Goal: Task Accomplishment & Management: Complete application form

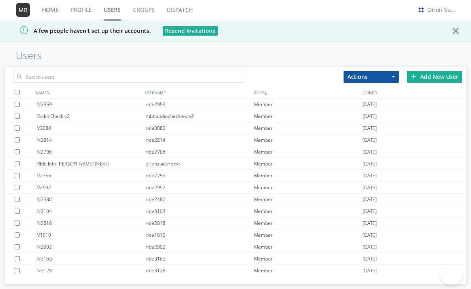
click at [106, 7] on link "Users" at bounding box center [112, 10] width 29 height 20
click at [60, 77] on input "text" at bounding box center [128, 77] width 231 height 12
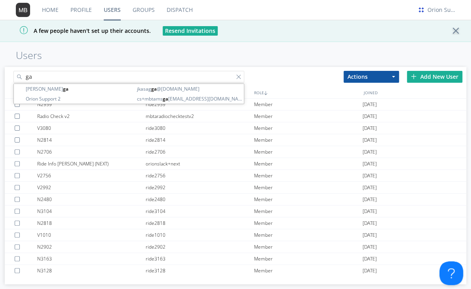
type input "g"
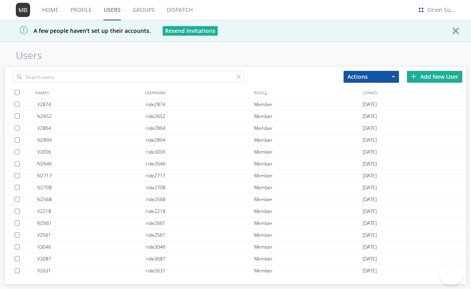
click at [95, 75] on input "text" at bounding box center [128, 77] width 231 height 12
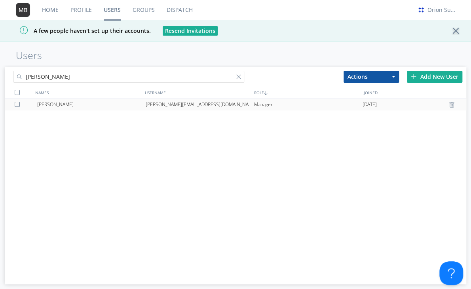
type input "[PERSON_NAME]"
click at [101, 103] on div "Garry Elivert" at bounding box center [91, 105] width 108 height 12
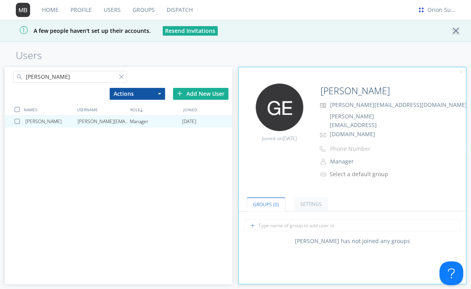
click at [122, 80] on div at bounding box center [123, 78] width 8 height 8
click at [118, 79] on div "[PERSON_NAME]" at bounding box center [62, 75] width 114 height 17
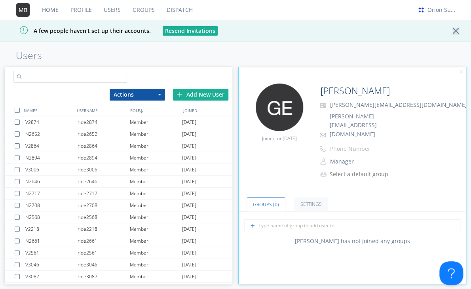
click at [90, 80] on input "text" at bounding box center [70, 77] width 114 height 12
click at [90, 79] on input "text" at bounding box center [70, 77] width 114 height 12
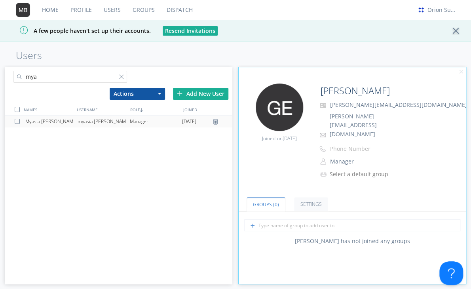
click at [112, 121] on div "myasia.[PERSON_NAME]" at bounding box center [104, 122] width 52 height 12
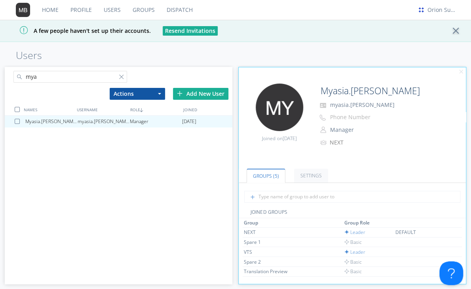
drag, startPoint x: 166, startPoint y: 1, endPoint x: 253, endPoint y: 32, distance: 92.0
click at [253, 32] on div "A few people haven't set up their accounts. Resend Invitations" at bounding box center [235, 31] width 471 height 22
click at [77, 77] on input "mya" at bounding box center [70, 77] width 114 height 12
type input "m"
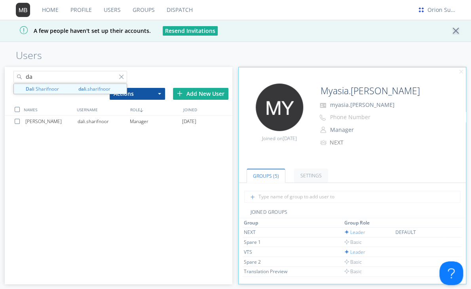
type input "d"
paste input "saidali.sharifnoor@transdev.com"
type input "saidali.sharifnoor@transdev.com"
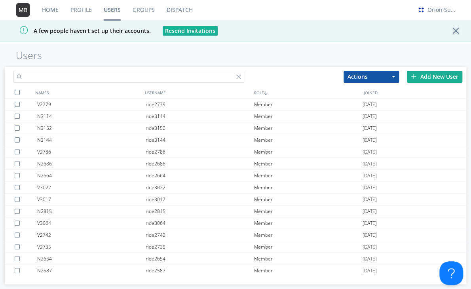
click at [78, 75] on input "text" at bounding box center [128, 77] width 231 height 12
paste input "saidali.sharifnoor@transdev.com"
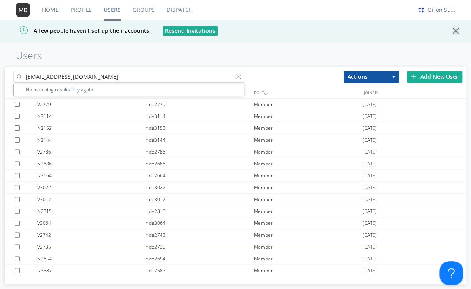
click at [78, 75] on input "[EMAIL_ADDRESS][DOMAIN_NAME]" at bounding box center [128, 77] width 231 height 12
type input "[EMAIL_ADDRESS][DOMAIN_NAME]"
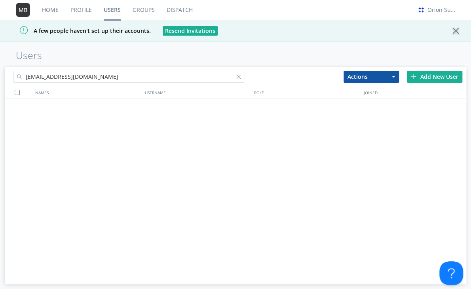
click at [123, 80] on input "[EMAIL_ADDRESS][DOMAIN_NAME]" at bounding box center [128, 77] width 231 height 12
click at [132, 13] on link "Groups" at bounding box center [144, 10] width 34 height 20
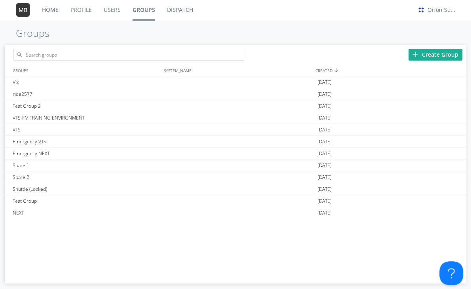
click at [113, 10] on link "Users" at bounding box center [112, 10] width 29 height 20
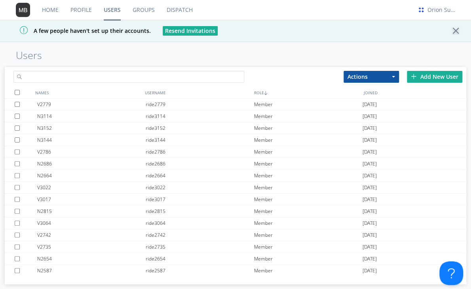
click at [80, 76] on input "text" at bounding box center [128, 77] width 231 height 12
paste input "[EMAIL_ADDRESS][DOMAIN_NAME]"
type input "[EMAIL_ADDRESS][DOMAIN_NAME]"
click at [84, 71] on input "text" at bounding box center [128, 77] width 231 height 12
paste input "saidali.sharifnoor@transdev.com"
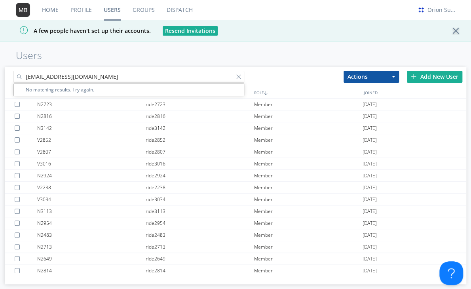
click at [27, 78] on input "saidali.sharifnoor@transdev.com" at bounding box center [128, 77] width 231 height 12
type input "saidali.sharifnoor@transdev.com"
click at [86, 3] on link "Profile" at bounding box center [81, 10] width 33 height 20
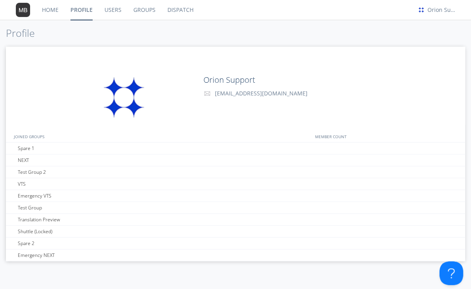
click at [104, 9] on link "Users" at bounding box center [113, 10] width 29 height 20
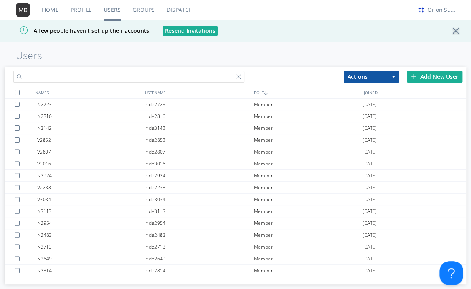
click at [78, 80] on input "text" at bounding box center [128, 77] width 231 height 12
paste input "[EMAIL_ADDRESS][DOMAIN_NAME]"
type input "[EMAIL_ADDRESS][DOMAIN_NAME]"
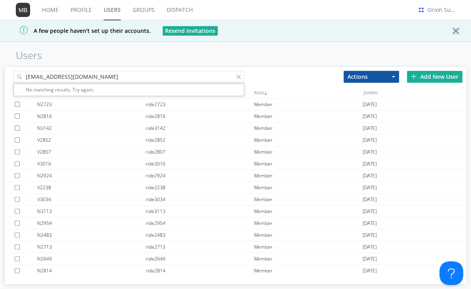
click at [78, 80] on input "[EMAIL_ADDRESS][DOMAIN_NAME]" at bounding box center [128, 77] width 231 height 12
click at [26, 78] on input "[EMAIL_ADDRESS][DOMAIN_NAME]" at bounding box center [128, 77] width 231 height 12
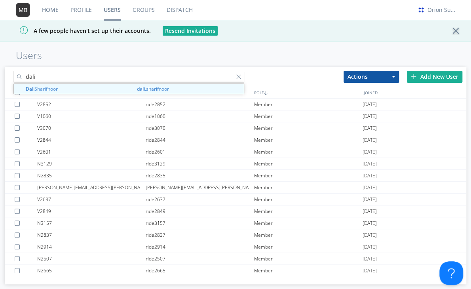
type input "dali"
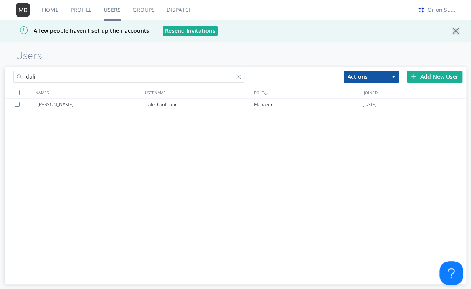
click at [83, 80] on input "dali" at bounding box center [128, 77] width 231 height 12
click at [433, 8] on div "Orion Support" at bounding box center [442, 10] width 30 height 8
click at [435, 28] on div "Settings" at bounding box center [446, 28] width 41 height 14
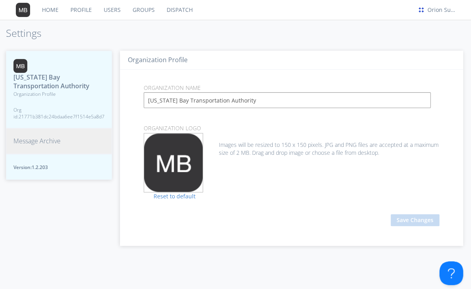
drag, startPoint x: 108, startPoint y: 6, endPoint x: 108, endPoint y: 42, distance: 36.0
click at [108, 6] on link "Users" at bounding box center [112, 10] width 29 height 20
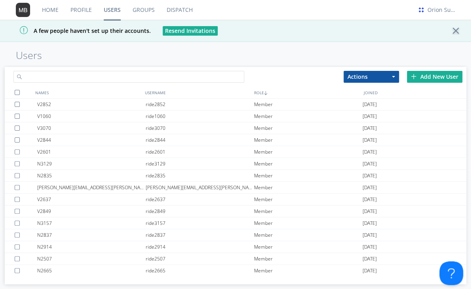
click at [89, 74] on input "text" at bounding box center [128, 77] width 231 height 12
paste input "[EMAIL_ADDRESS][DOMAIN_NAME]"
type input "[EMAIL_ADDRESS][DOMAIN_NAME]"
click at [76, 76] on input "text" at bounding box center [128, 77] width 231 height 12
paste input "[EMAIL_ADDRESS][DOMAIN_NAME]"
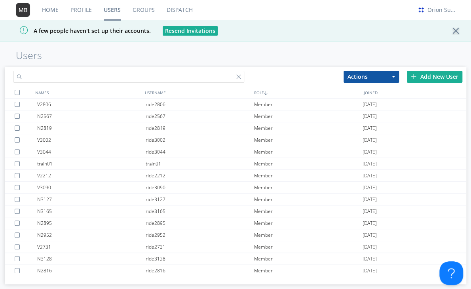
type input "[EMAIL_ADDRESS][DOMAIN_NAME]"
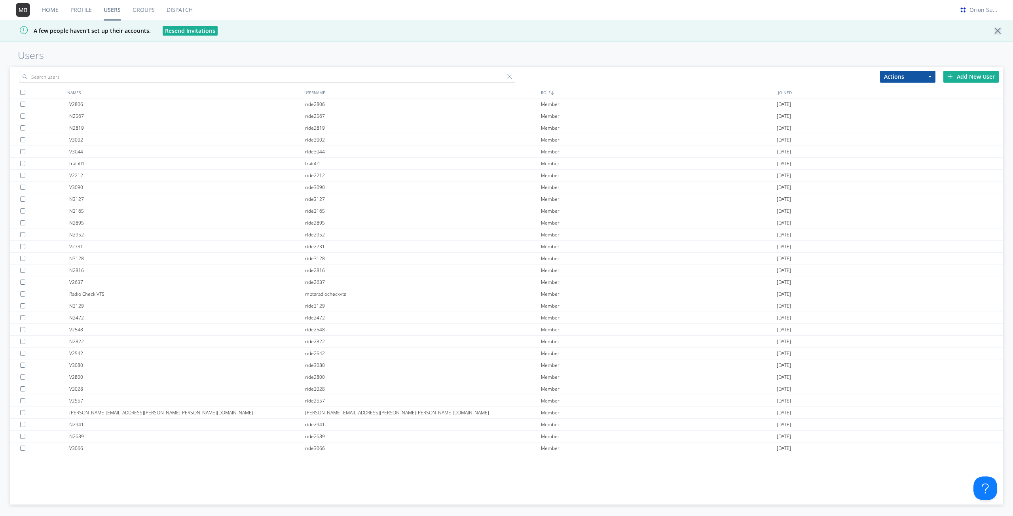
click at [138, 9] on link "Groups" at bounding box center [144, 10] width 34 height 20
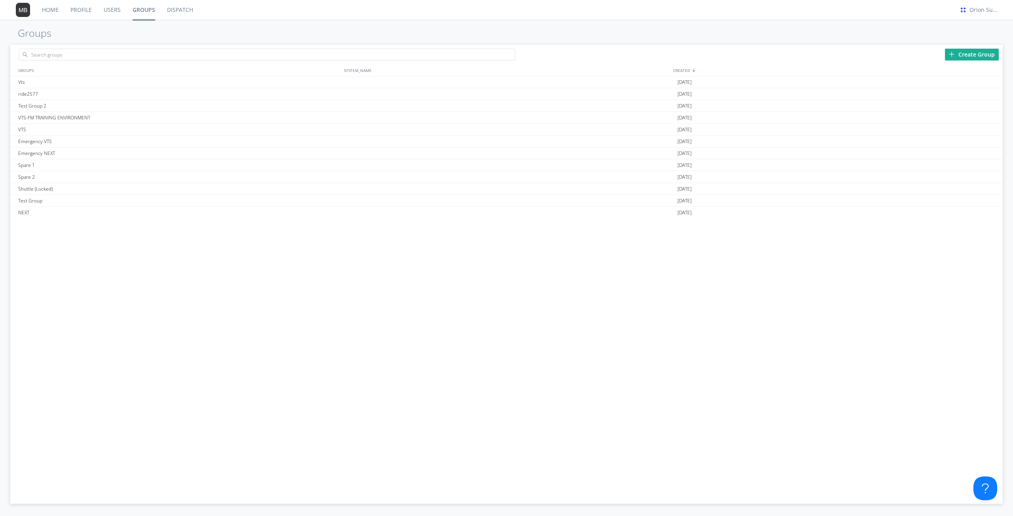
click at [108, 11] on link "Users" at bounding box center [112, 10] width 29 height 20
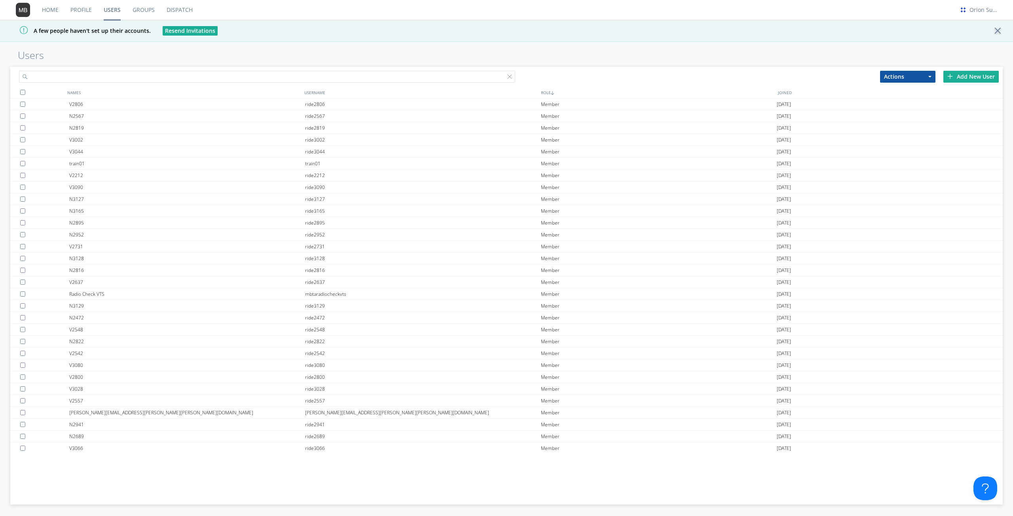
click at [106, 79] on input "text" at bounding box center [267, 77] width 496 height 12
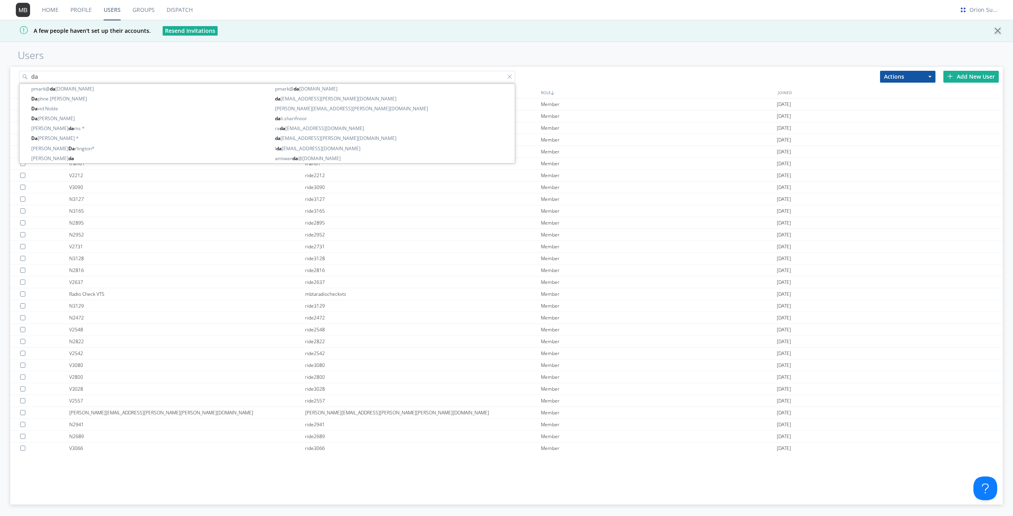
type input "d"
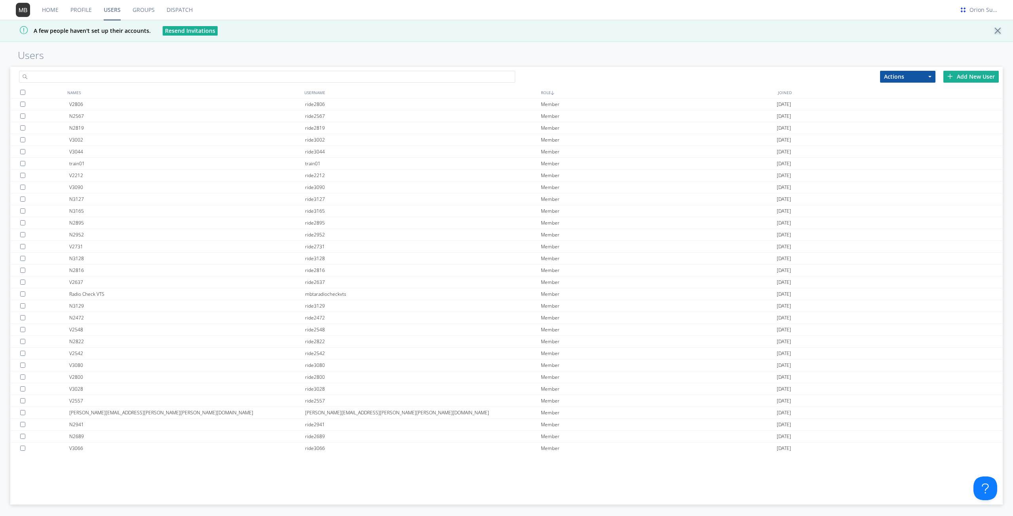
click at [296, 74] on input "text" at bounding box center [267, 77] width 496 height 12
paste input "[EMAIL_ADDRESS][DOMAIN_NAME]"
type input "[EMAIL_ADDRESS][DOMAIN_NAME]"
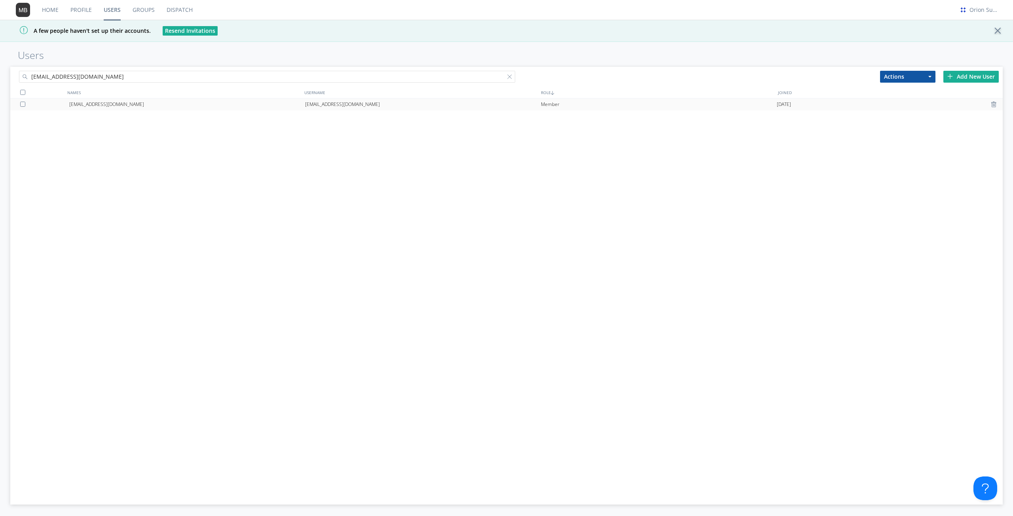
type input "[EMAIL_ADDRESS][DOMAIN_NAME]"
click at [192, 104] on div "[EMAIL_ADDRESS][DOMAIN_NAME]" at bounding box center [187, 105] width 236 height 12
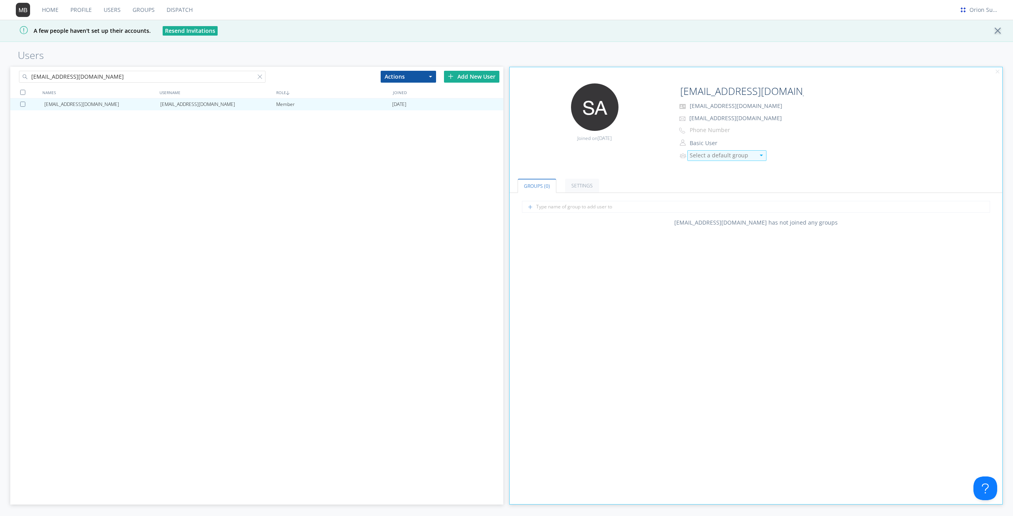
click at [719, 156] on div "Select a default group" at bounding box center [722, 156] width 65 height 8
click at [715, 139] on button "Basic User" at bounding box center [726, 143] width 79 height 11
click at [708, 162] on link "Manager" at bounding box center [726, 167] width 78 height 12
click at [405, 197] on div "saidali.sharifnoor@transdev.com saidali.sharifnoor@transdev.com Manager 2025-09…" at bounding box center [256, 276] width 493 height 355
click at [548, 207] on input "text" at bounding box center [756, 207] width 469 height 12
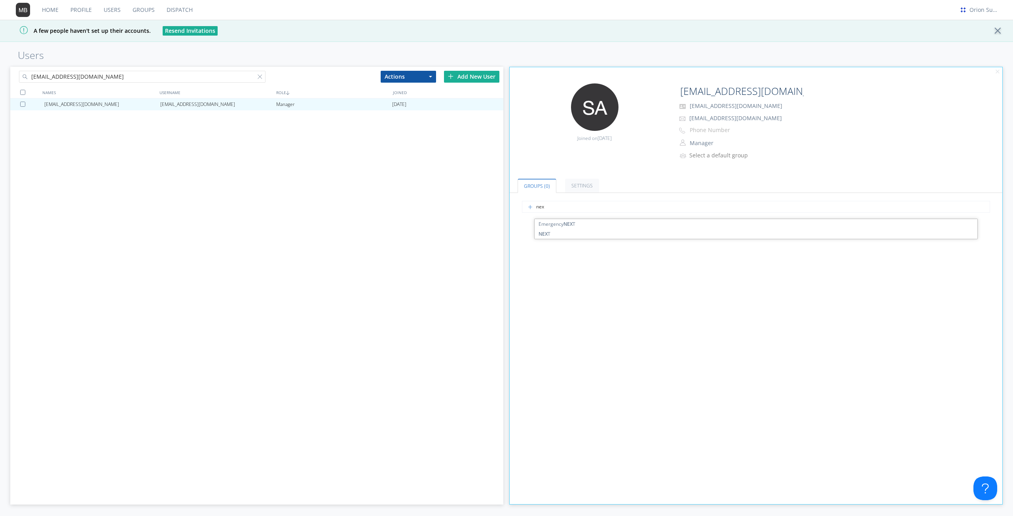
type input "next"
type input "vts"
drag, startPoint x: 269, startPoint y: 242, endPoint x: 449, endPoint y: 224, distance: 180.5
click at [269, 241] on div "saidali.sharifnoor@transdev.com saidali.sharifnoor@transdev.com Manager 2025-09…" at bounding box center [256, 276] width 493 height 355
click at [742, 94] on input "[EMAIL_ADDRESS][DOMAIN_NAME]" at bounding box center [741, 91] width 128 height 16
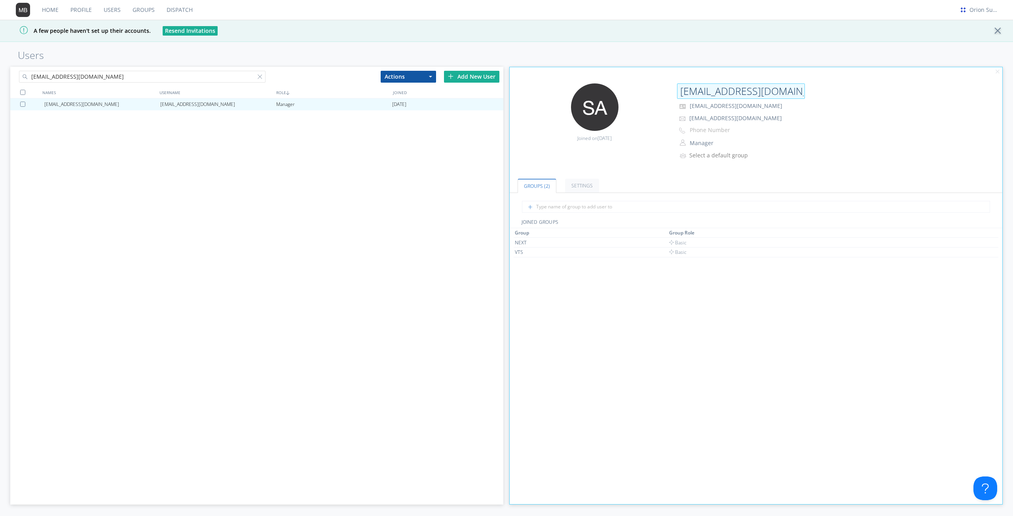
paste input "[PERSON_NAME]"
type input "[PERSON_NAME]"
click at [681, 241] on span "Basic" at bounding box center [677, 242] width 18 height 7
click at [681, 252] on span "Basic" at bounding box center [677, 252] width 18 height 7
click at [314, 299] on div "Dali Sharifnoor saidali.sharifnoor@transdev.com Manager 2025-09-02" at bounding box center [256, 276] width 493 height 355
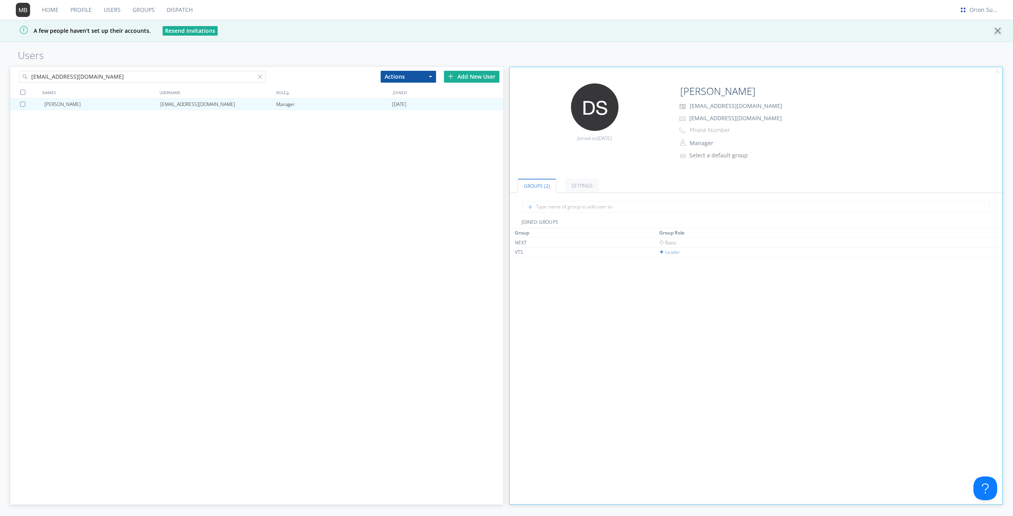
drag, startPoint x: 272, startPoint y: 235, endPoint x: 279, endPoint y: 245, distance: 11.9
click at [272, 236] on div "Dali Sharifnoor saidali.sharifnoor@transdev.com Manager 2025-09-02" at bounding box center [256, 276] width 493 height 355
click at [129, 74] on input "[EMAIL_ADDRESS][DOMAIN_NAME]" at bounding box center [142, 77] width 247 height 12
paste input "[PERSON_NAME]"
type input "[PERSON_NAME]"
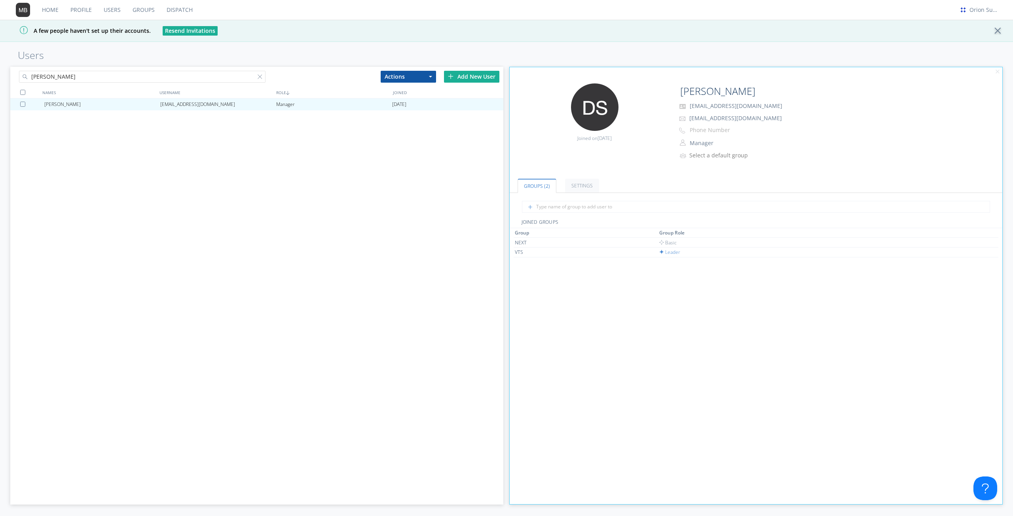
click at [191, 172] on div "Dali Sharifnoor saidali.sharifnoor@transdev.com Manager 2025-09-02" at bounding box center [256, 276] width 493 height 355
click at [430, 201] on div "Dali Sharifnoor saidali.sharifnoor@transdev.com Manager 2025-09-02" at bounding box center [256, 276] width 493 height 355
drag, startPoint x: 314, startPoint y: 165, endPoint x: 342, endPoint y: 157, distance: 29.7
click at [314, 165] on div "Dali Sharifnoor saidali.sharifnoor@transdev.com Manager 2025-09-02" at bounding box center [256, 276] width 493 height 355
click at [472, 79] on div "Add New User" at bounding box center [471, 77] width 55 height 12
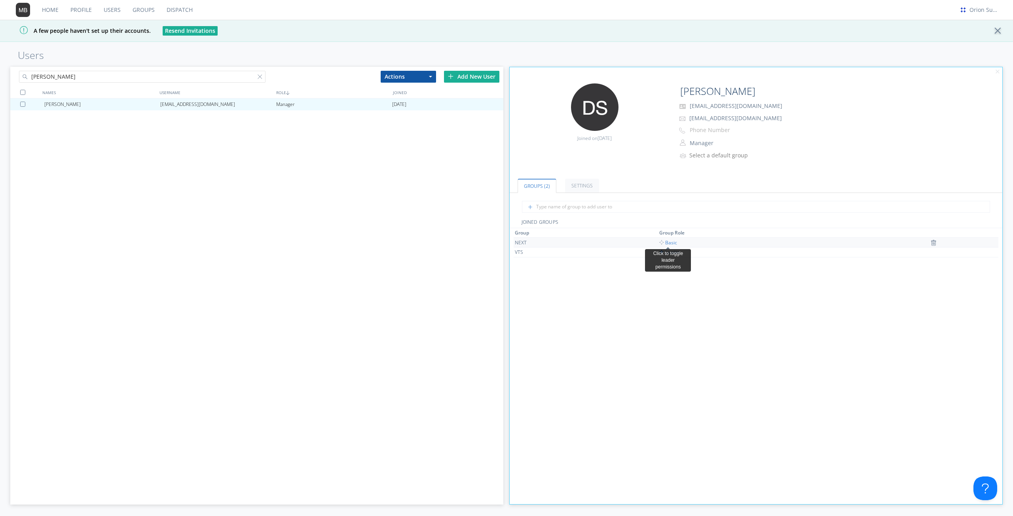
click at [668, 241] on span "Basic" at bounding box center [668, 242] width 18 height 7
click at [469, 77] on div "Add New User" at bounding box center [471, 77] width 55 height 12
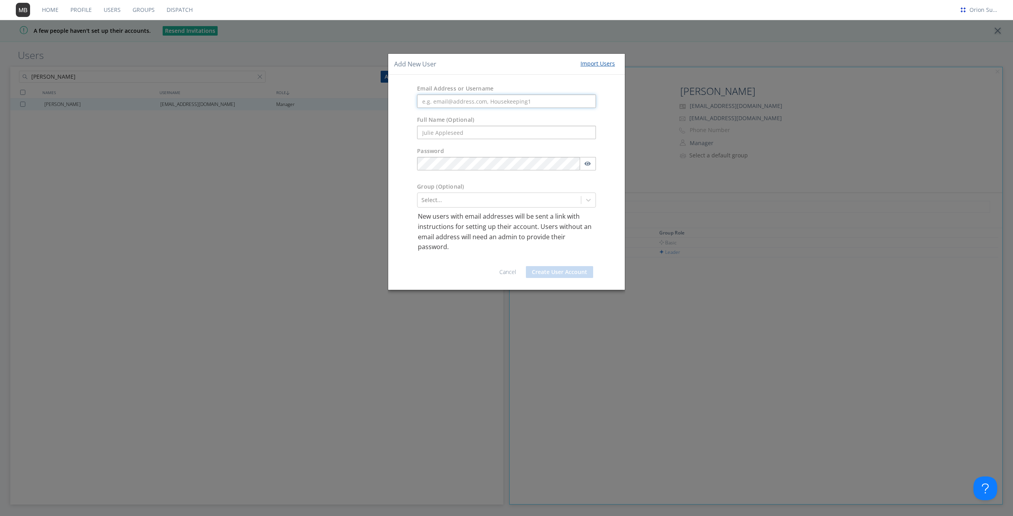
click at [468, 101] on input "text" at bounding box center [506, 101] width 179 height 13
paste input "[EMAIL_ADDRESS][PERSON_NAME][DOMAIN_NAME]"
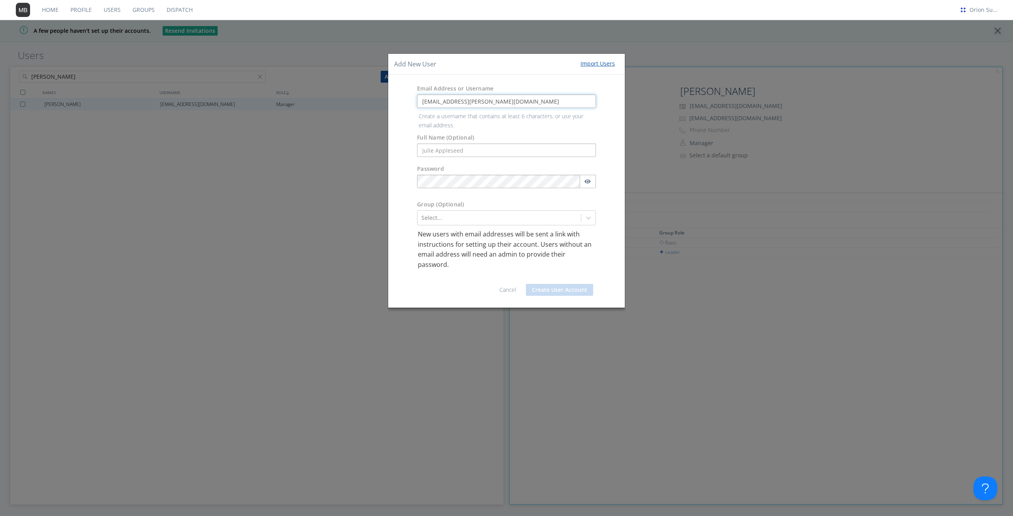
type input "[EMAIL_ADDRESS][PERSON_NAME][DOMAIN_NAME]"
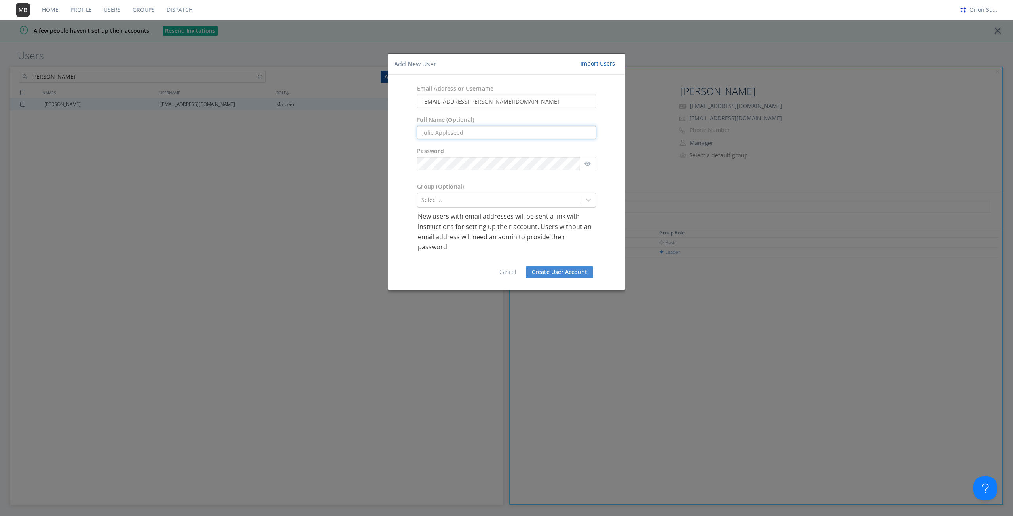
click at [456, 151] on form "Email Address or Username myasia.christopher-overstreet@transdev.com Full Name …" at bounding box center [506, 182] width 225 height 203
drag, startPoint x: 410, startPoint y: 133, endPoint x: 428, endPoint y: 133, distance: 17.8
click at [410, 133] on div "Full Name (Optional)" at bounding box center [506, 127] width 237 height 31
click at [429, 133] on input "text" at bounding box center [506, 132] width 179 height 13
paste input "[PERSON_NAME]"
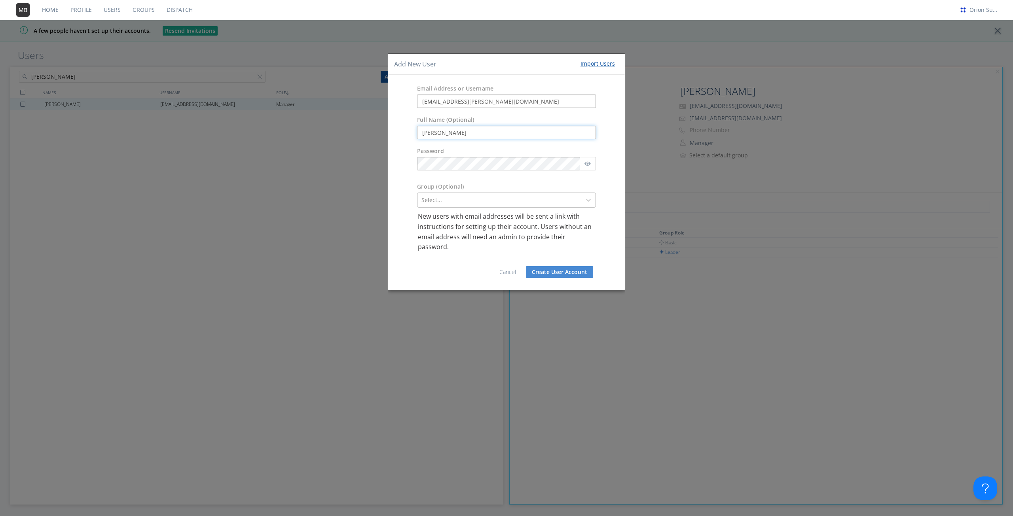
type input "[PERSON_NAME]"
click at [534, 204] on div at bounding box center [499, 199] width 156 height 9
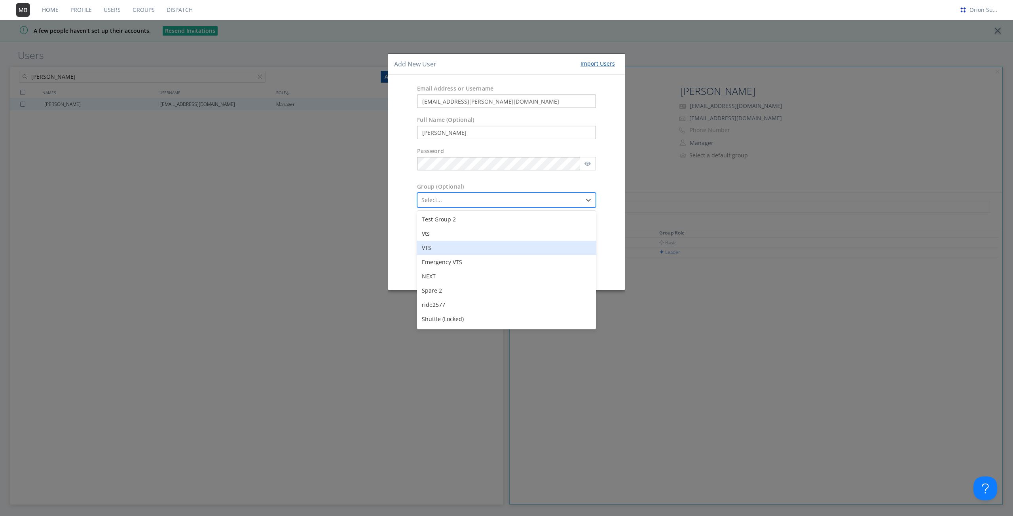
click at [499, 250] on div "VTS" at bounding box center [506, 248] width 179 height 14
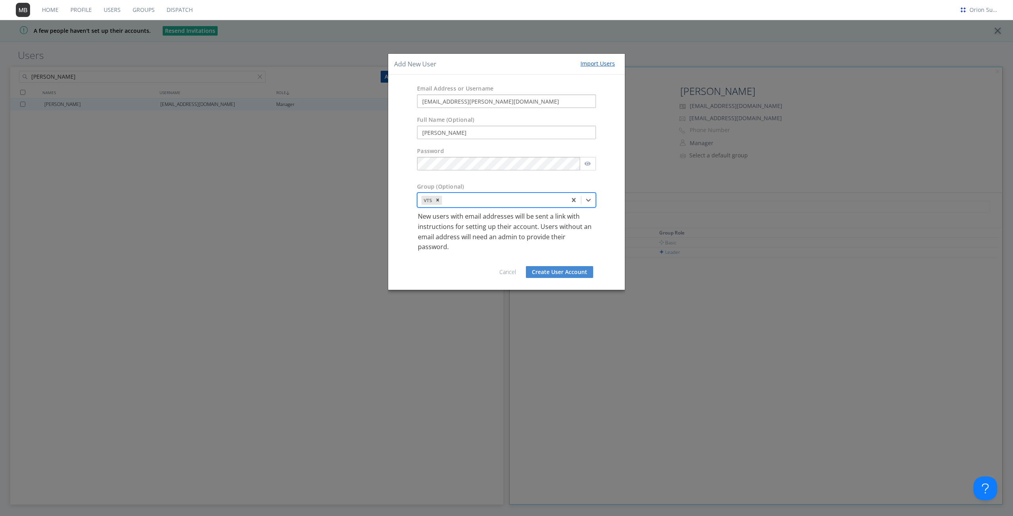
click at [505, 203] on div at bounding box center [503, 199] width 119 height 9
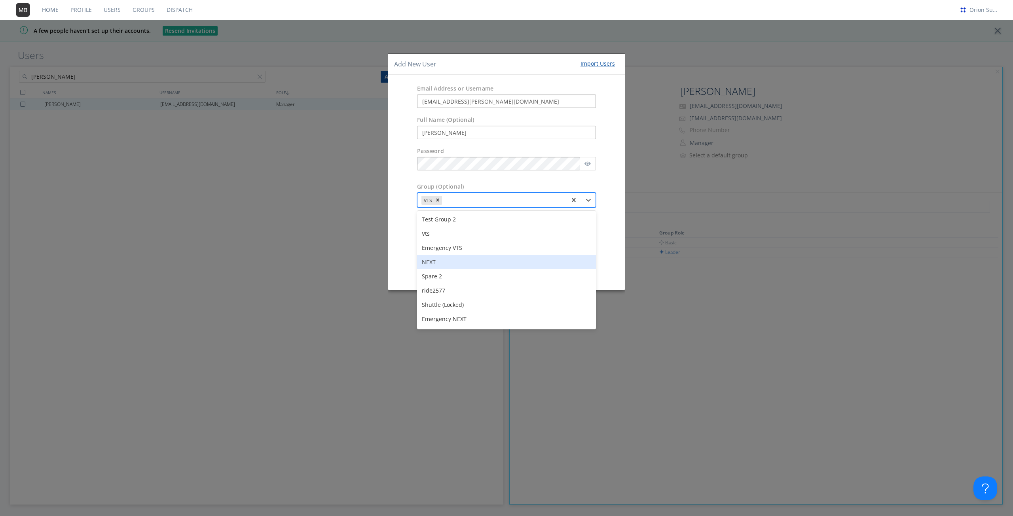
click at [460, 261] on div "NEXT" at bounding box center [506, 262] width 179 height 14
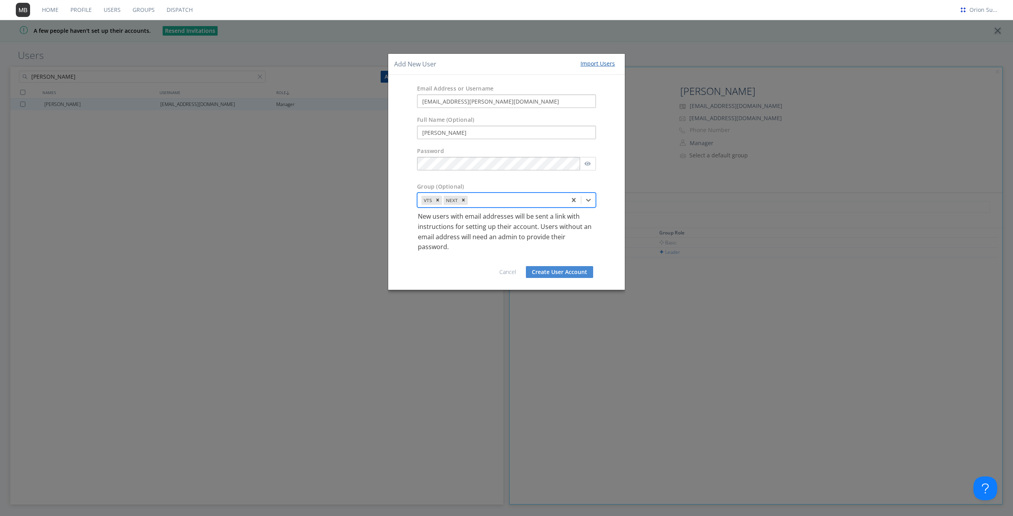
click at [558, 275] on button "Create User Account" at bounding box center [559, 272] width 67 height 12
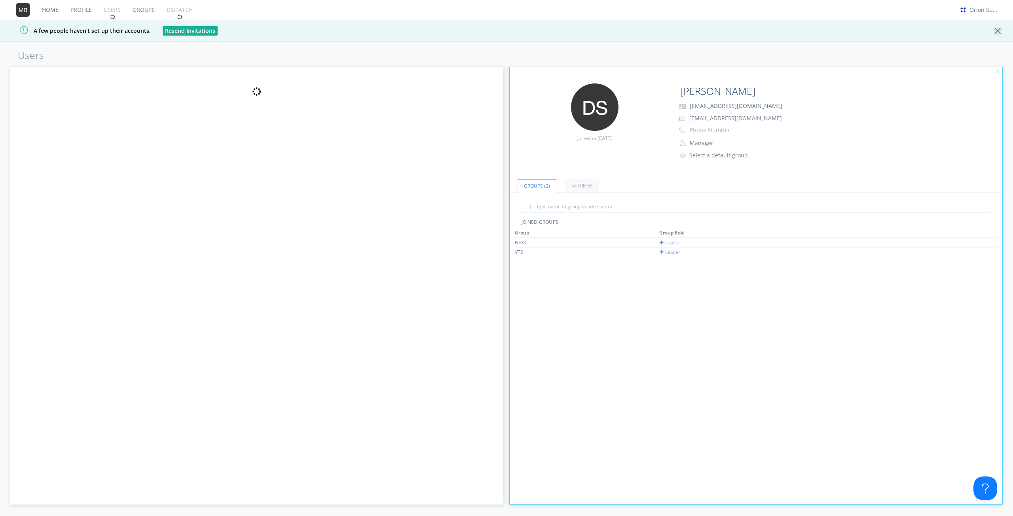
click at [152, 144] on div at bounding box center [256, 286] width 493 height 438
click at [139, 12] on link "Groups" at bounding box center [144, 10] width 34 height 20
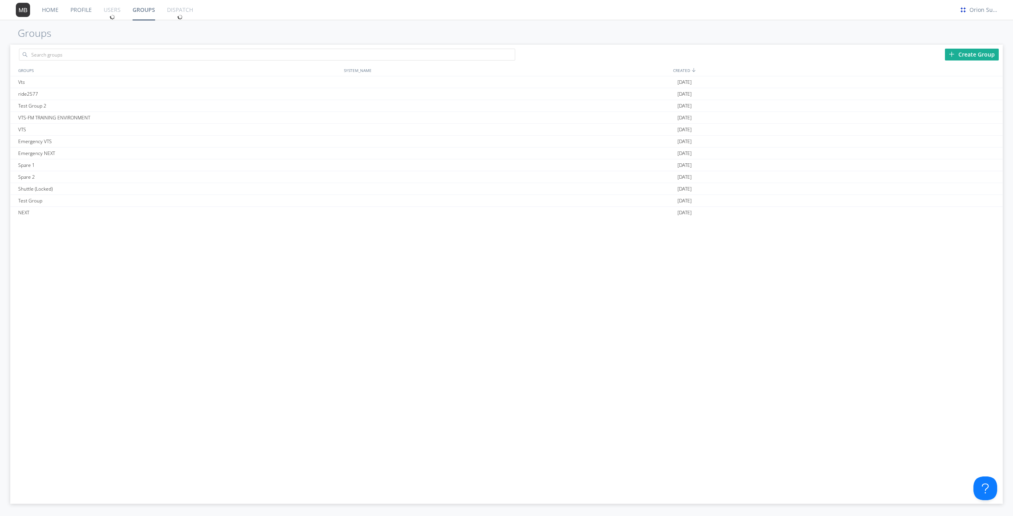
click at [111, 9] on div at bounding box center [112, 10] width 29 height 20
click at [85, 14] on link "Profile" at bounding box center [81, 10] width 33 height 20
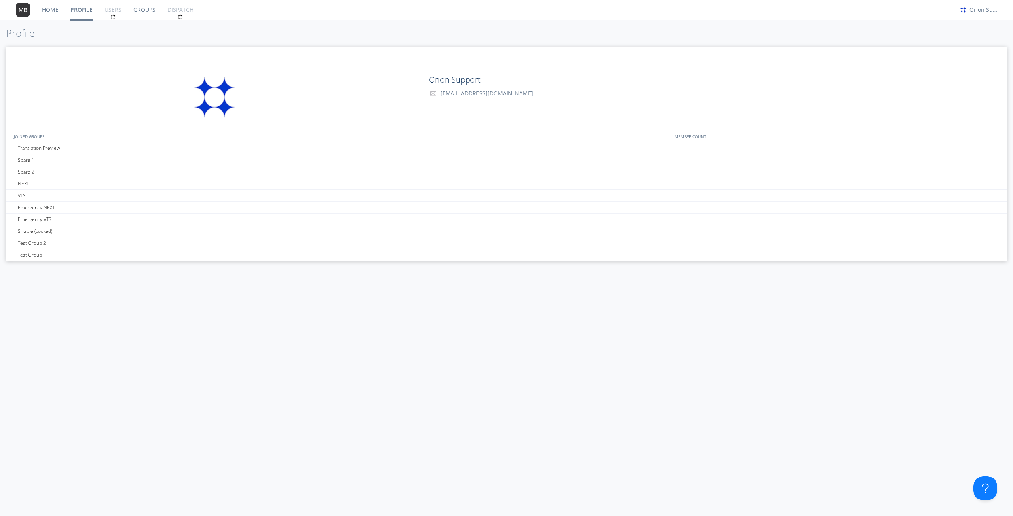
drag, startPoint x: 122, startPoint y: 11, endPoint x: 124, endPoint y: 7, distance: 4.4
click at [122, 11] on div at bounding box center [113, 10] width 29 height 20
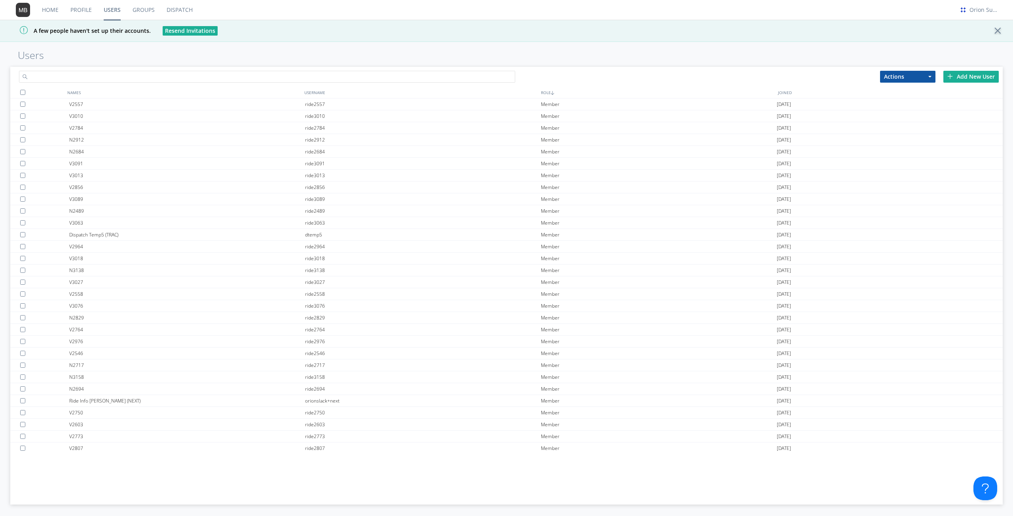
click at [99, 76] on input "text" at bounding box center [267, 77] width 496 height 12
paste input "[PERSON_NAME]"
type input "[PERSON_NAME]"
click at [110, 15] on link "Users" at bounding box center [112, 10] width 29 height 20
click at [88, 5] on link "Profile" at bounding box center [81, 10] width 33 height 20
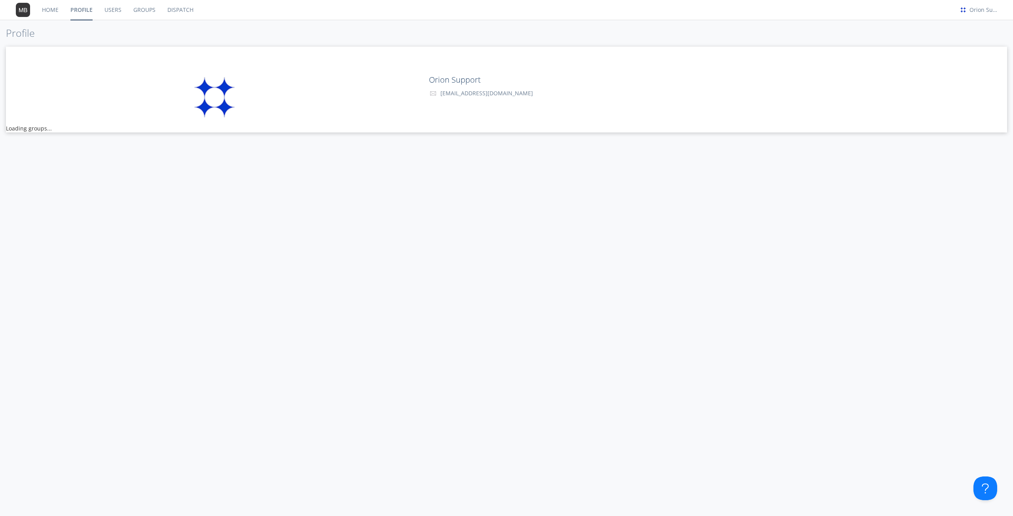
click at [108, 13] on link "Users" at bounding box center [113, 10] width 29 height 20
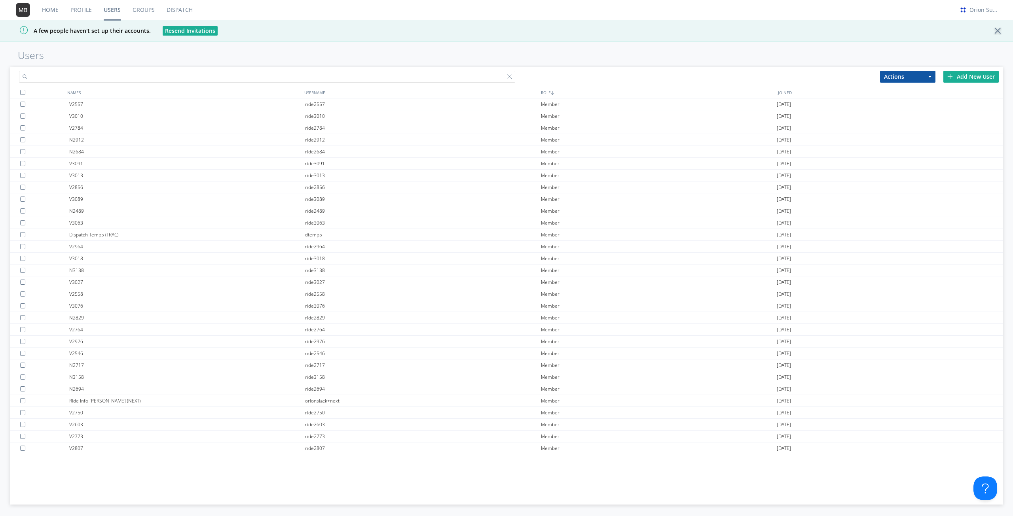
click at [95, 78] on input "text" at bounding box center [267, 77] width 496 height 12
click at [98, 73] on input "mya" at bounding box center [267, 77] width 496 height 12
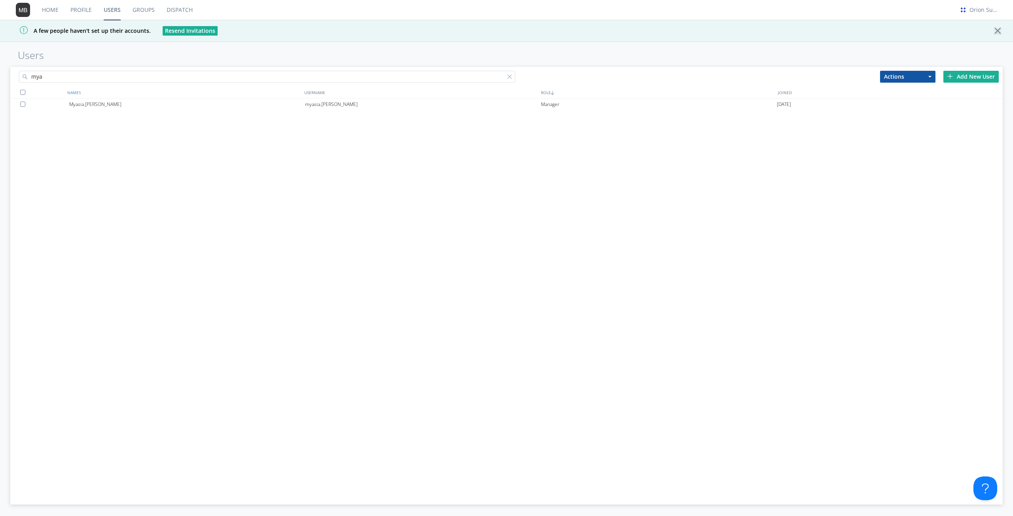
click at [146, 98] on div "NAMES" at bounding box center [183, 92] width 237 height 11
click at [154, 104] on div "Myasia.[PERSON_NAME]" at bounding box center [187, 105] width 236 height 12
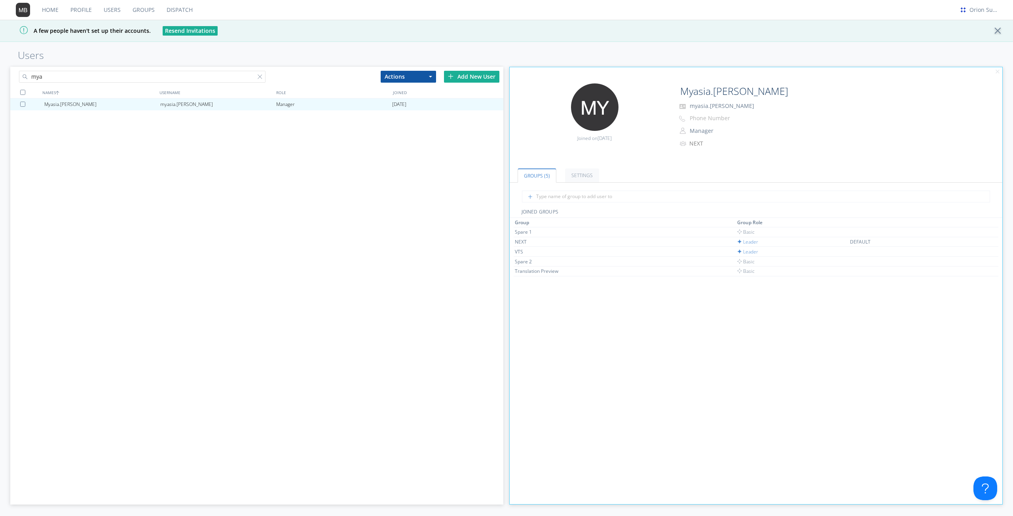
click at [120, 77] on input "mya" at bounding box center [142, 77] width 247 height 12
type input "m"
click at [249, 46] on div "Home Profile Users Groups Dispatch Orion Support A few people haven't set up th…" at bounding box center [506, 258] width 1013 height 516
click at [469, 74] on div "Add New User" at bounding box center [471, 77] width 55 height 12
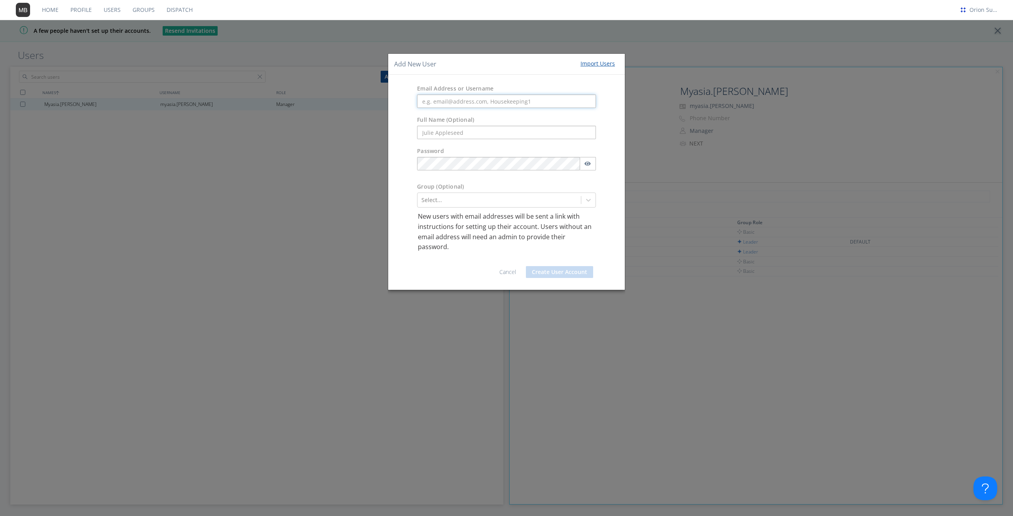
click at [465, 102] on input "text" at bounding box center [506, 101] width 179 height 13
paste input "[PERSON_NAME]"
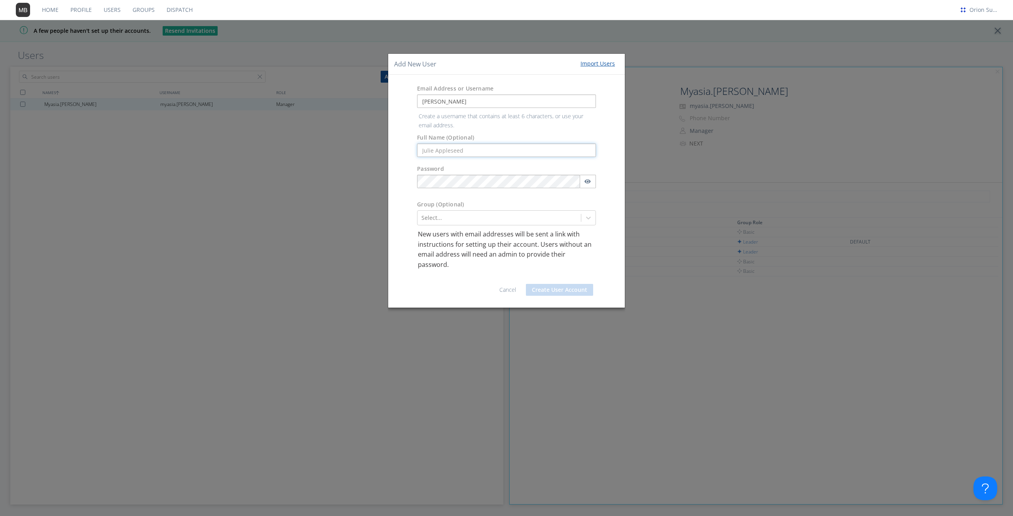
click at [439, 145] on form "Email Address or Username [PERSON_NAME] Create a username that contains at leas…" at bounding box center [506, 191] width 225 height 221
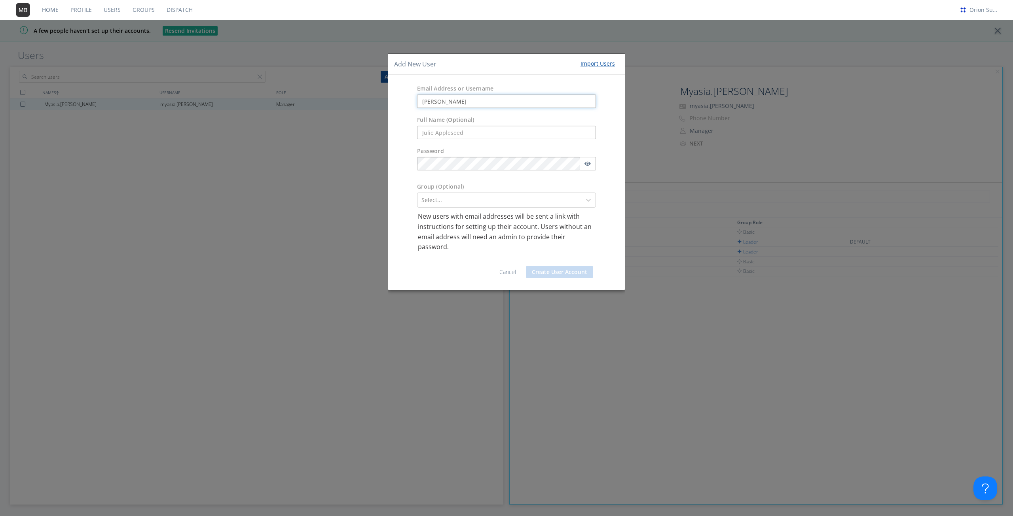
click at [522, 97] on input "[PERSON_NAME]" at bounding box center [506, 101] width 179 height 13
drag, startPoint x: 406, startPoint y: 104, endPoint x: 414, endPoint y: 104, distance: 7.5
click at [406, 104] on div "Email Address or Username [PERSON_NAME]" at bounding box center [506, 96] width 237 height 31
click at [440, 104] on input "[PERSON_NAME]" at bounding box center [506, 101] width 179 height 13
paste input "[EMAIL_ADDRESS][PERSON_NAME][DOMAIN_NAME]"
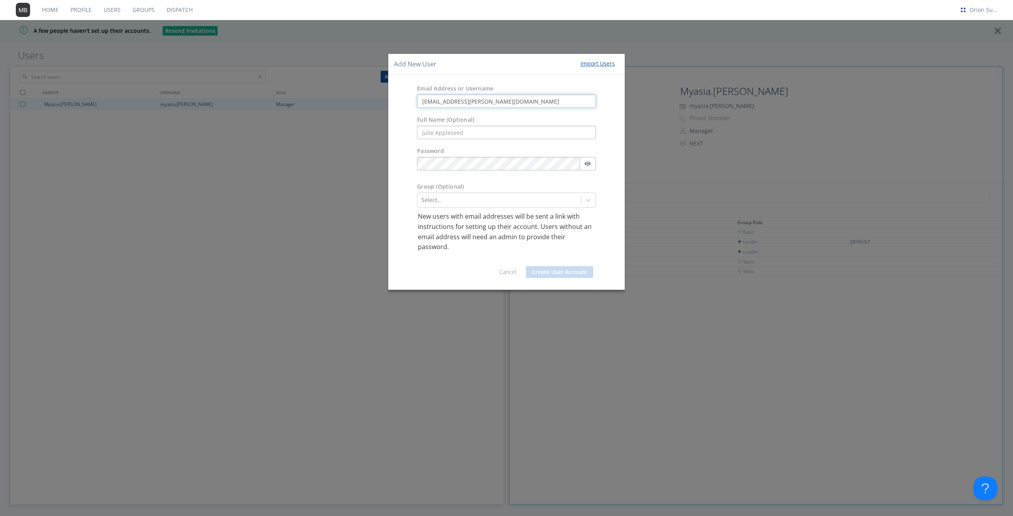
type input "[EMAIL_ADDRESS][PERSON_NAME][DOMAIN_NAME]"
click at [465, 128] on input "text" at bounding box center [506, 132] width 179 height 13
click at [421, 131] on input "text" at bounding box center [506, 132] width 179 height 13
paste input "[PERSON_NAME]"
type input "[PERSON_NAME]"
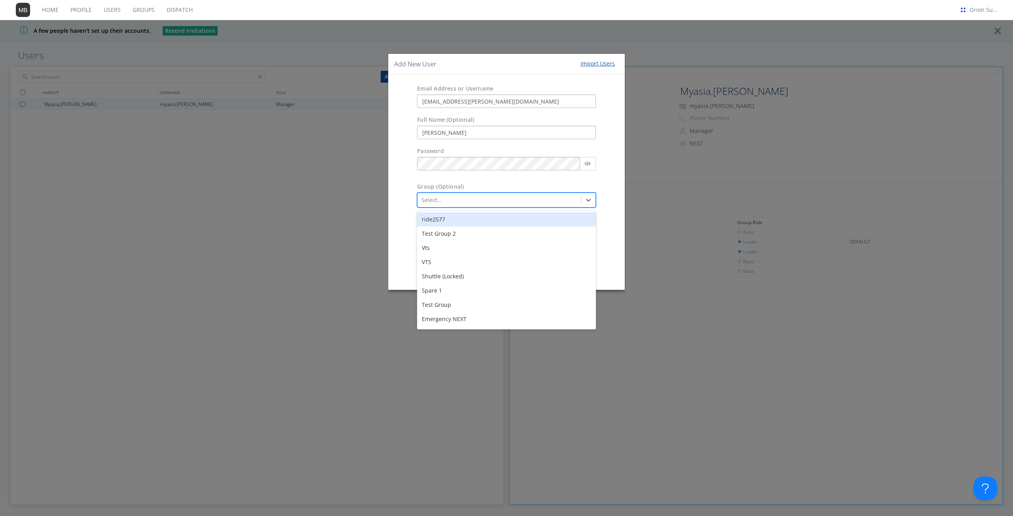
click at [471, 196] on div at bounding box center [499, 199] width 156 height 9
click at [460, 258] on div "VTS" at bounding box center [506, 262] width 179 height 14
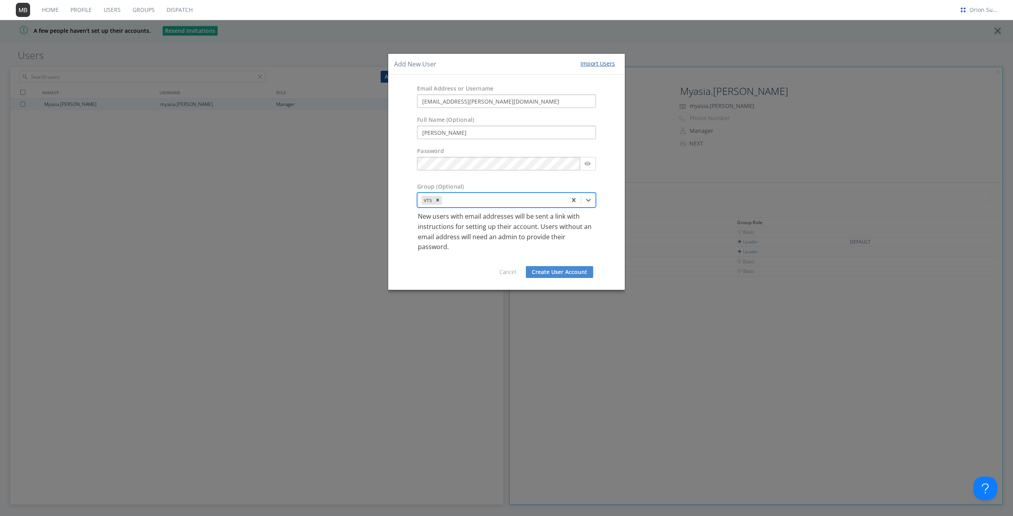
click at [482, 201] on div at bounding box center [503, 199] width 119 height 9
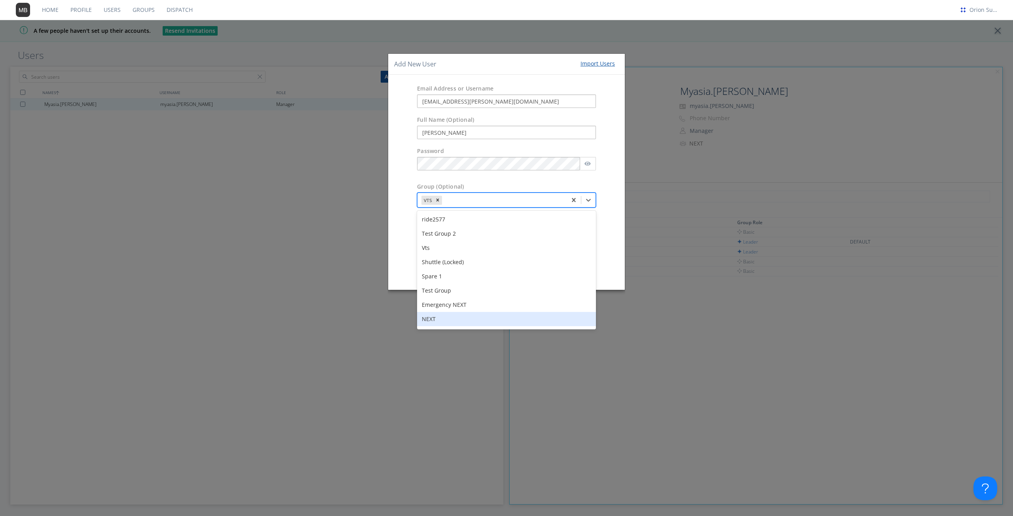
click at [468, 316] on div "NEXT" at bounding box center [506, 319] width 179 height 14
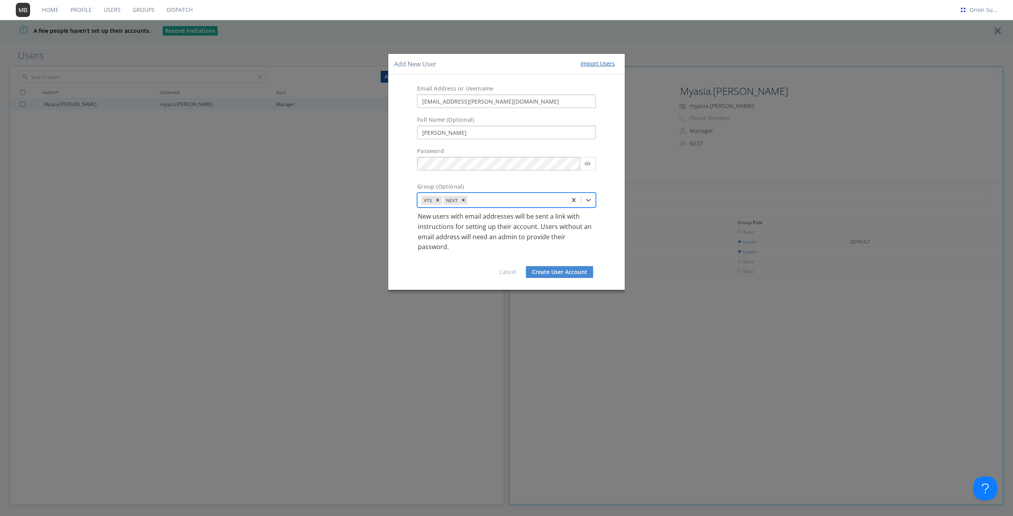
click at [568, 274] on button "Create User Account" at bounding box center [559, 272] width 67 height 12
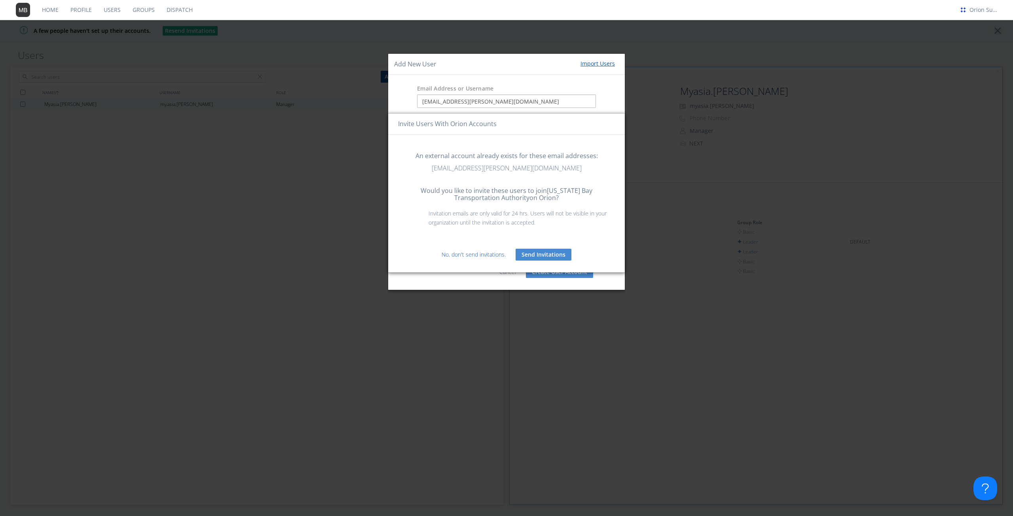
click at [448, 254] on link "No, don't send invitations." at bounding box center [474, 255] width 64 height 8
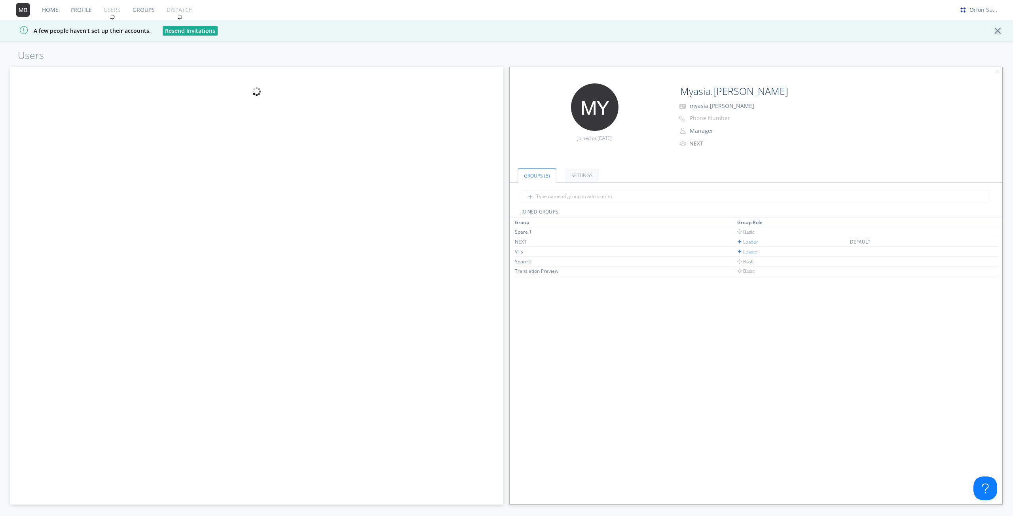
click at [143, 8] on link "Groups" at bounding box center [144, 10] width 34 height 20
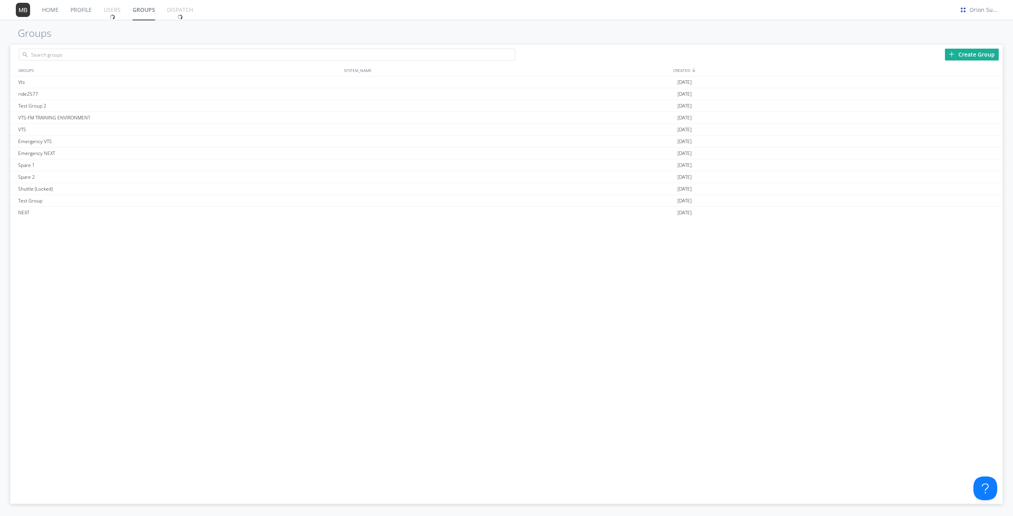
click at [118, 13] on div at bounding box center [112, 10] width 29 height 20
click at [114, 16] on img at bounding box center [113, 17] width 6 height 6
